Goal: Information Seeking & Learning: Learn about a topic

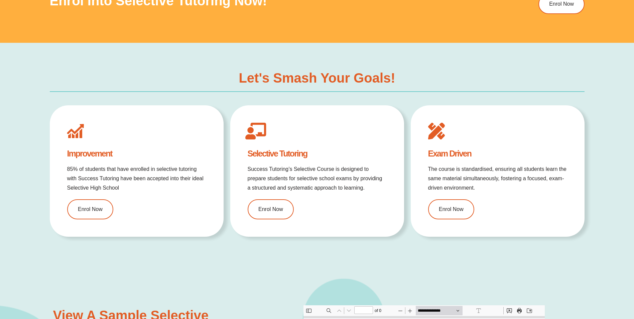
scroll to position [602, 0]
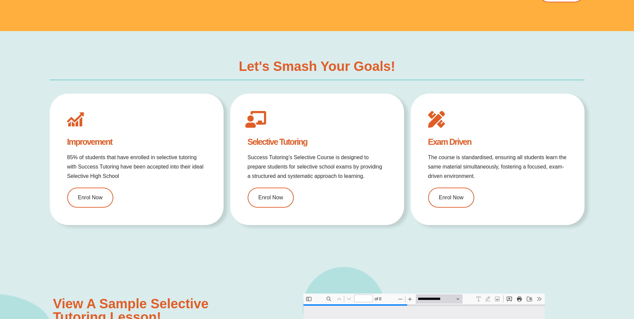
type input "*"
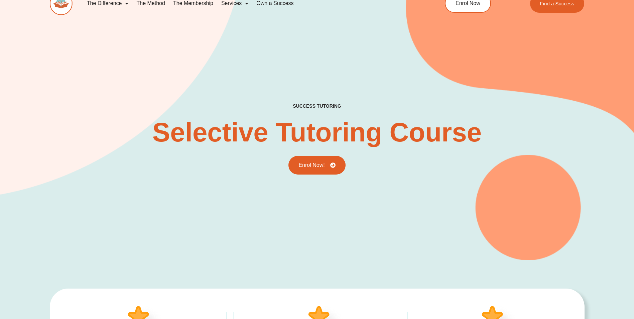
scroll to position [0, 0]
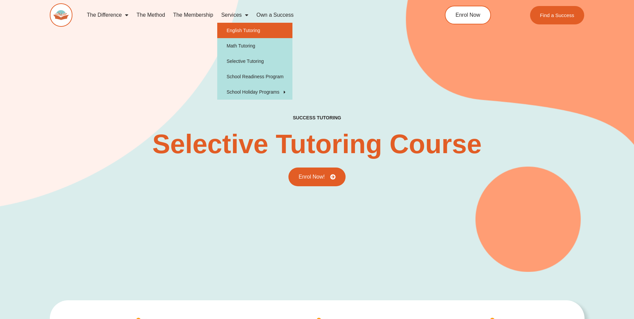
click at [235, 32] on link "English Tutoring" at bounding box center [254, 30] width 75 height 15
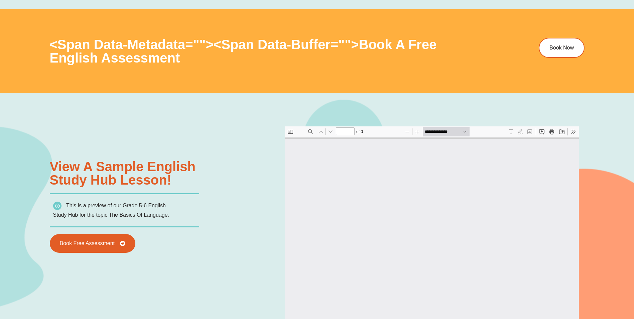
scroll to position [735, 0]
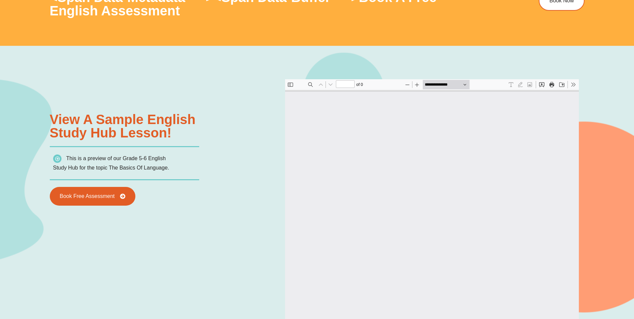
type input "*"
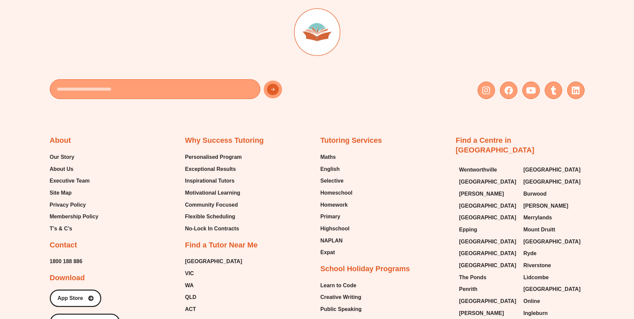
scroll to position [2674, 0]
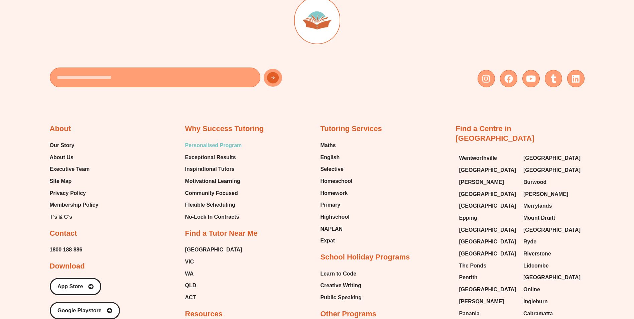
click at [206, 212] on span "Personalised Program" at bounding box center [203, 214] width 5 height 5
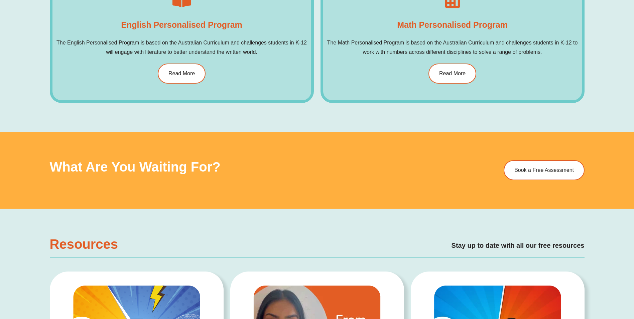
scroll to position [501, 0]
